Goal: Check status

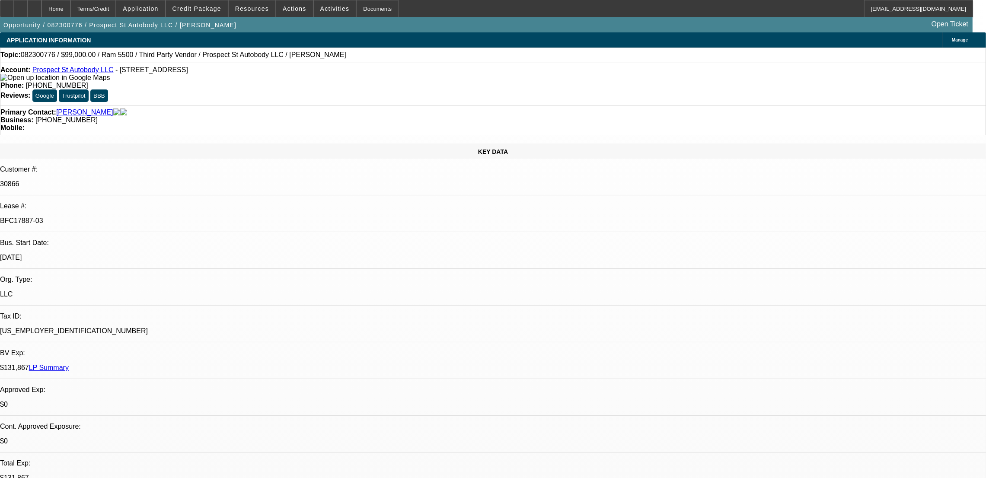
select select "0.1"
select select "2"
select select "0.1"
select select "4"
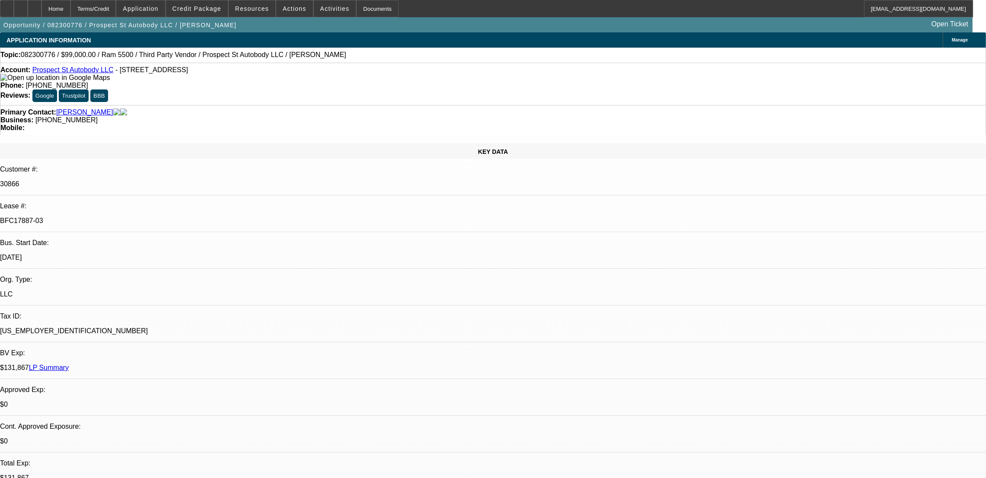
select select "0"
select select "0.1"
select select "4"
select select "0"
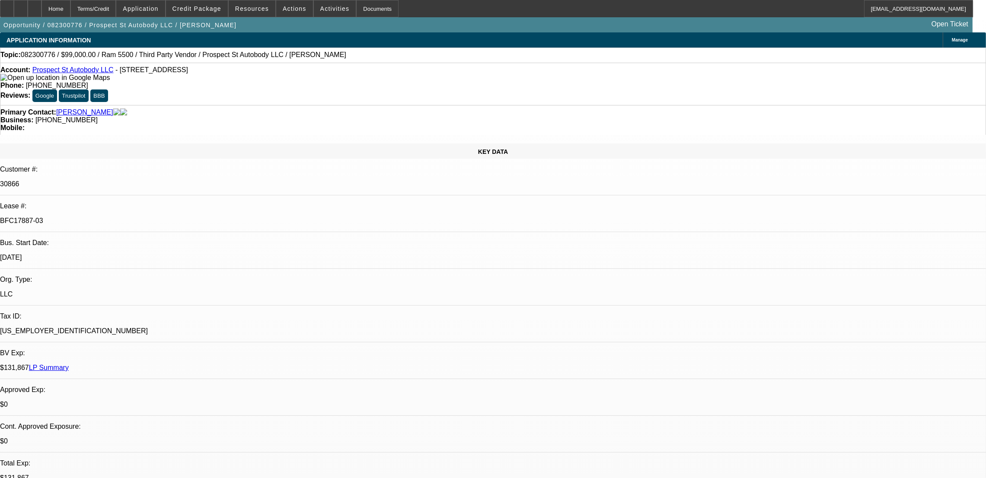
select select "0"
select select "0.1"
select select "4"
select select "0"
select select "2"
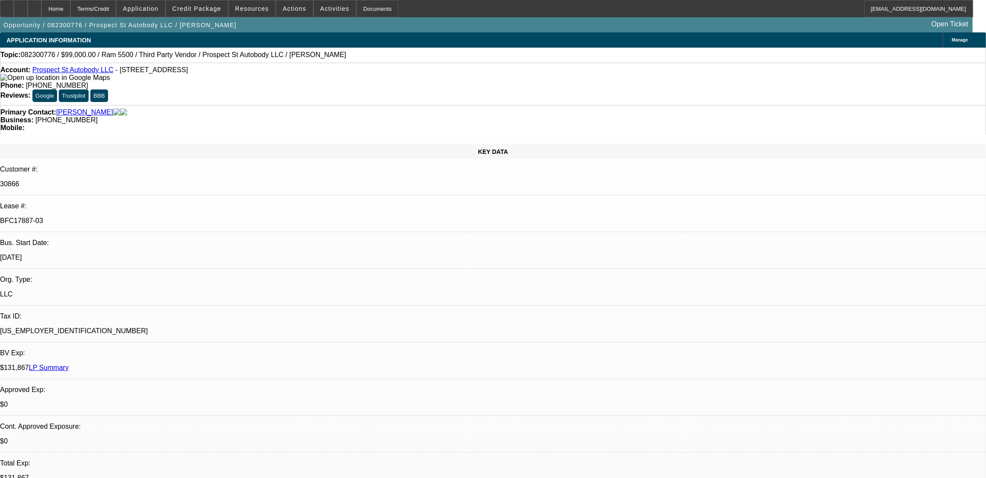
select select "2"
select select "0.1"
select select "4"
